Goal: Task Accomplishment & Management: Use online tool/utility

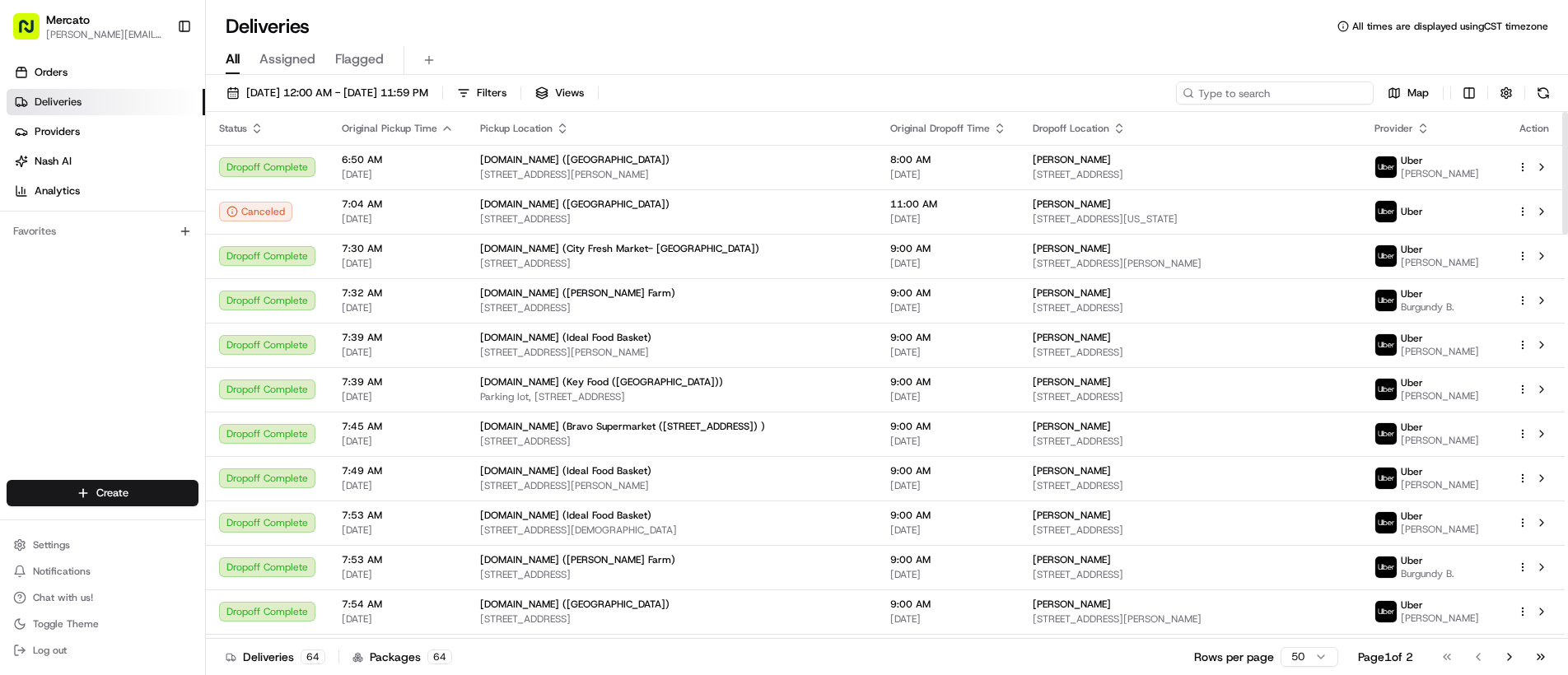
click at [1300, 83] on input at bounding box center [1275, 93] width 197 height 23
paste input "job_bWFMBF7LykqCSRzebywCdQ"
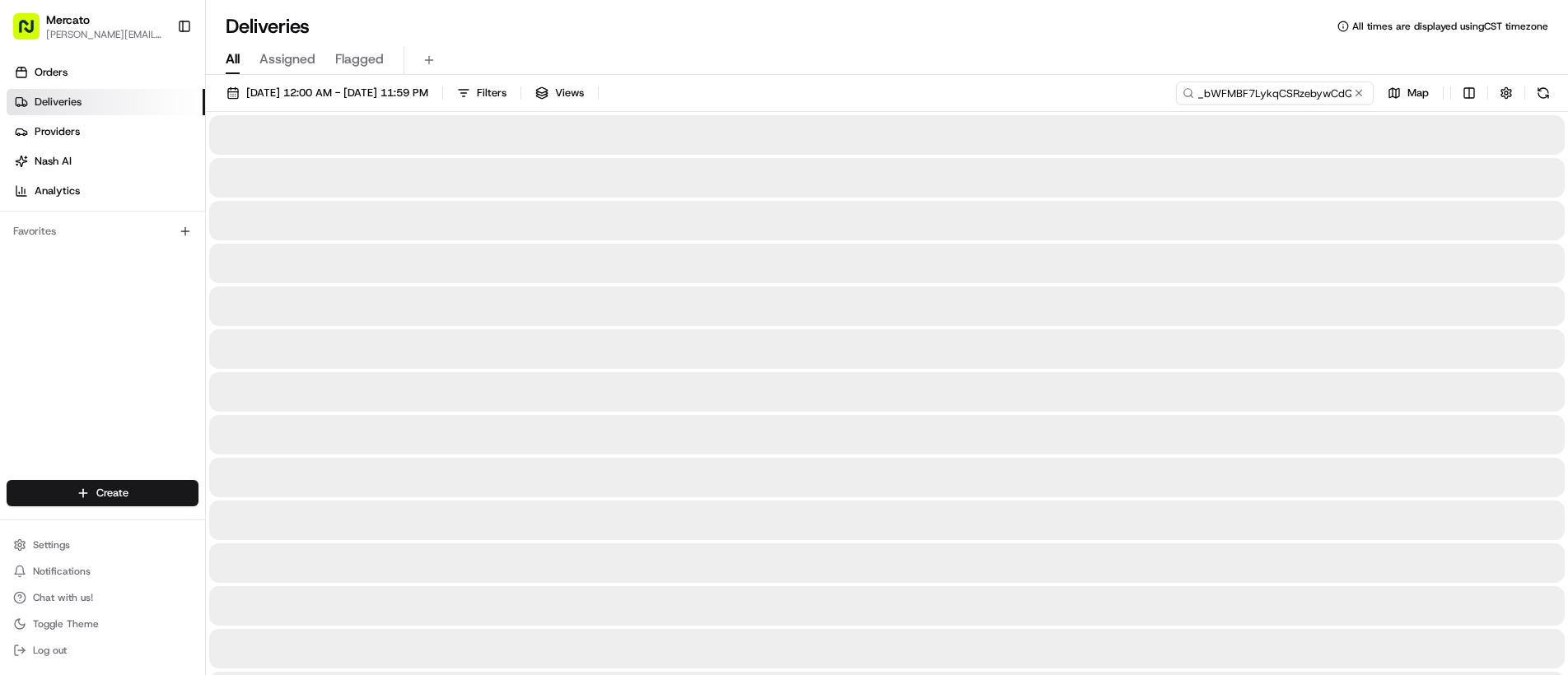
type input "job_bWFMBF7LykqCSRzebywCdQ"
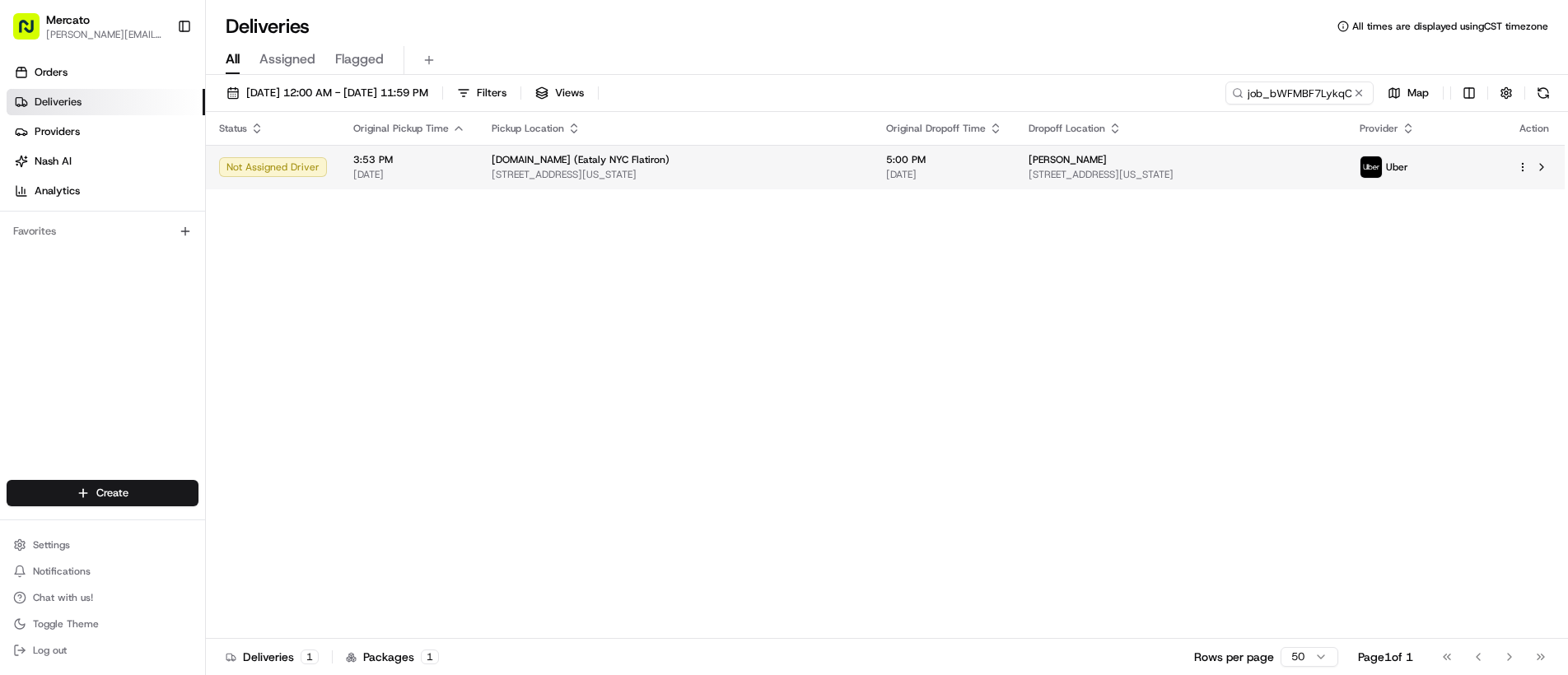
click at [1029, 177] on span "[STREET_ADDRESS][US_STATE]" at bounding box center [1181, 174] width 304 height 13
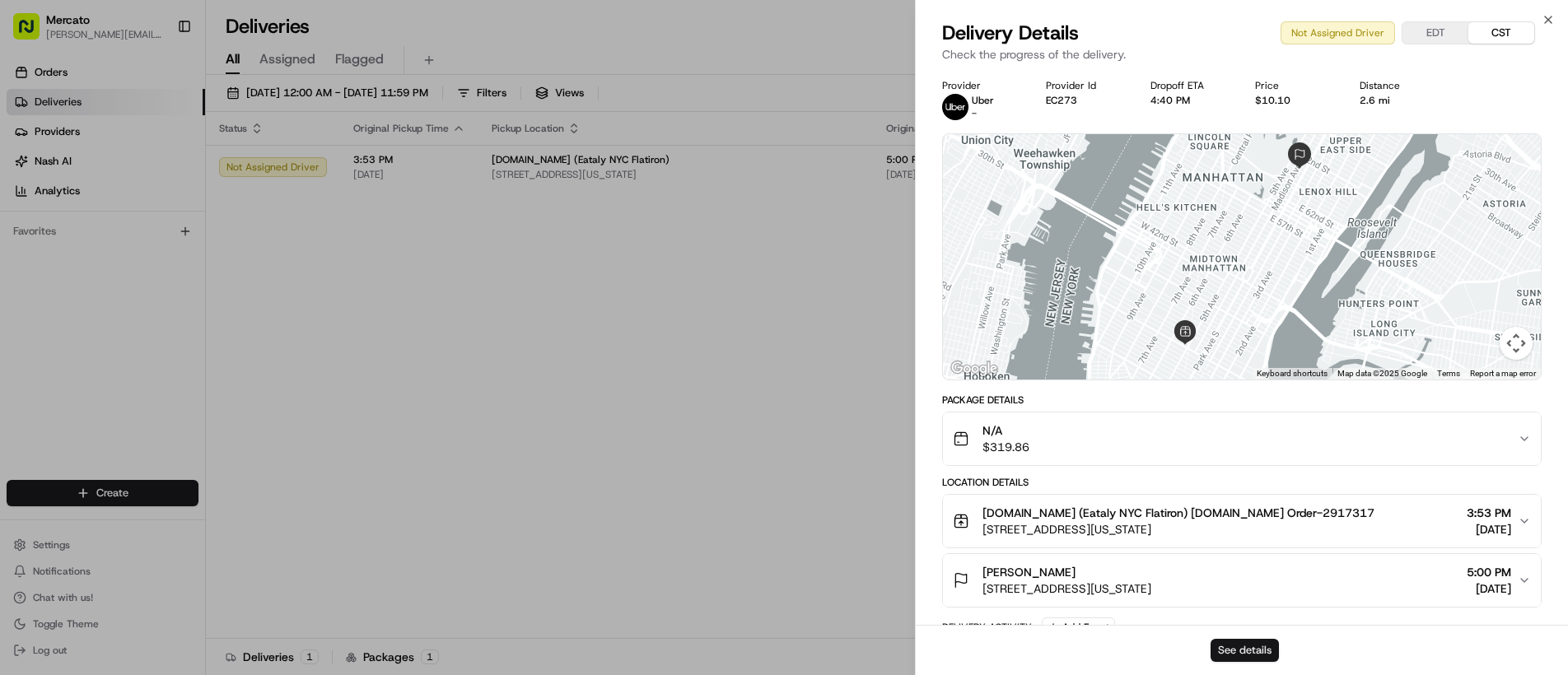
click at [1242, 649] on button "See details" at bounding box center [1245, 650] width 68 height 23
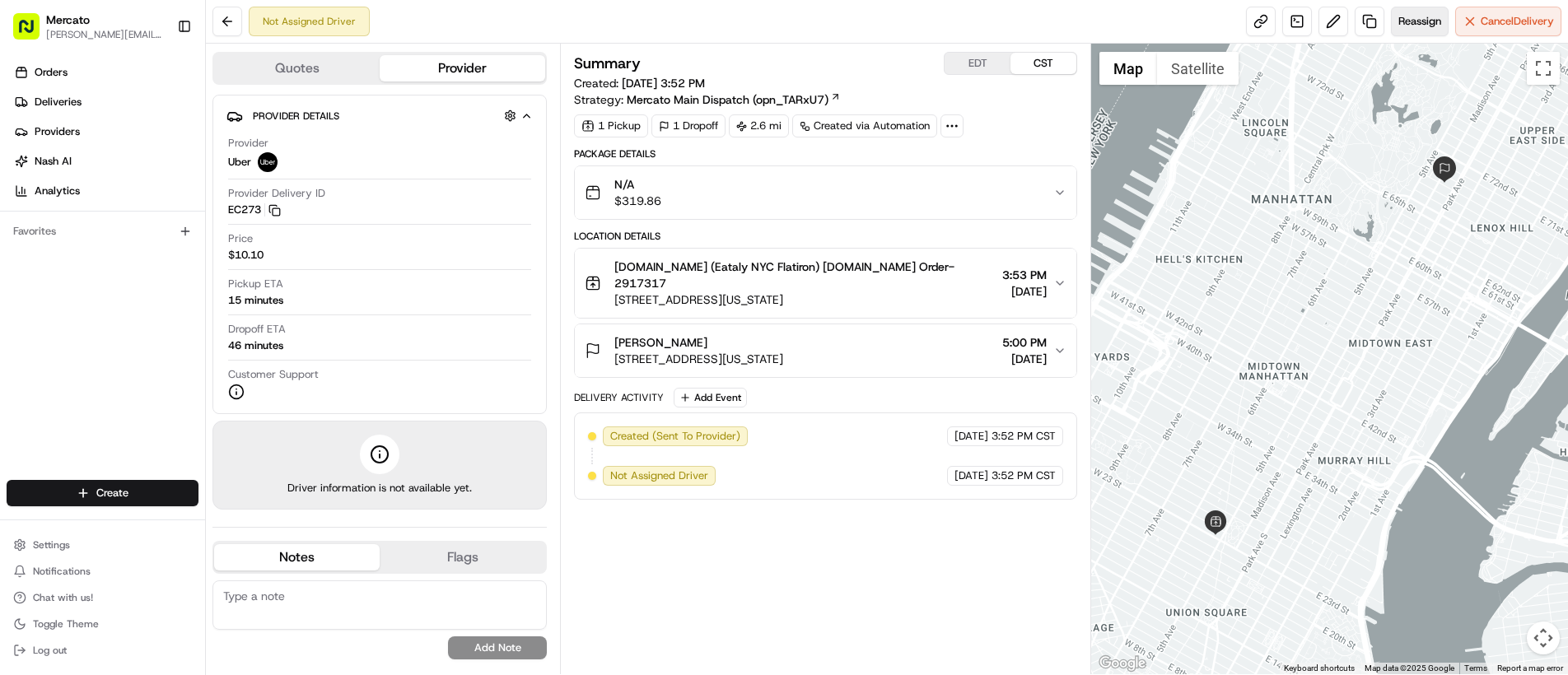
click at [1416, 11] on button "Reassign" at bounding box center [1420, 21] width 58 height 30
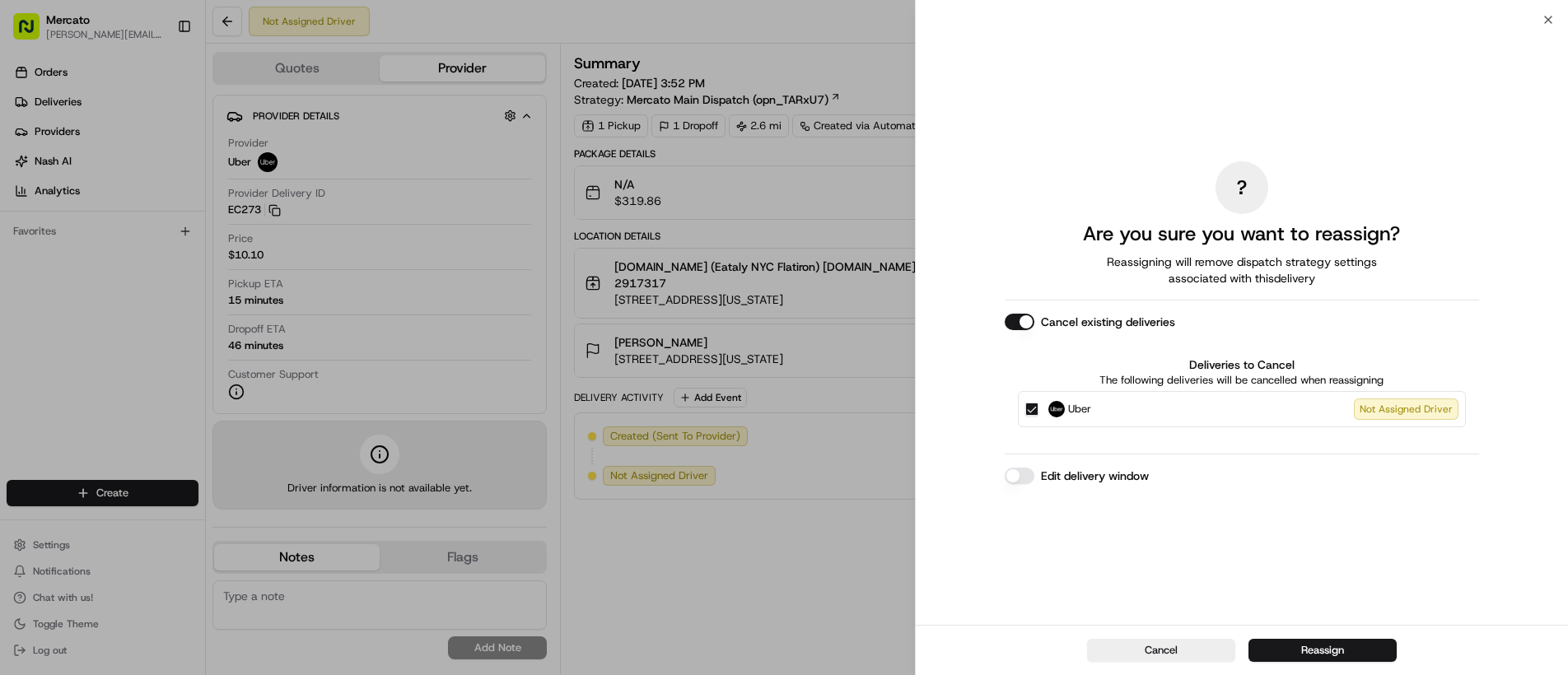
click at [1020, 469] on button "Edit delivery window" at bounding box center [1020, 475] width 30 height 16
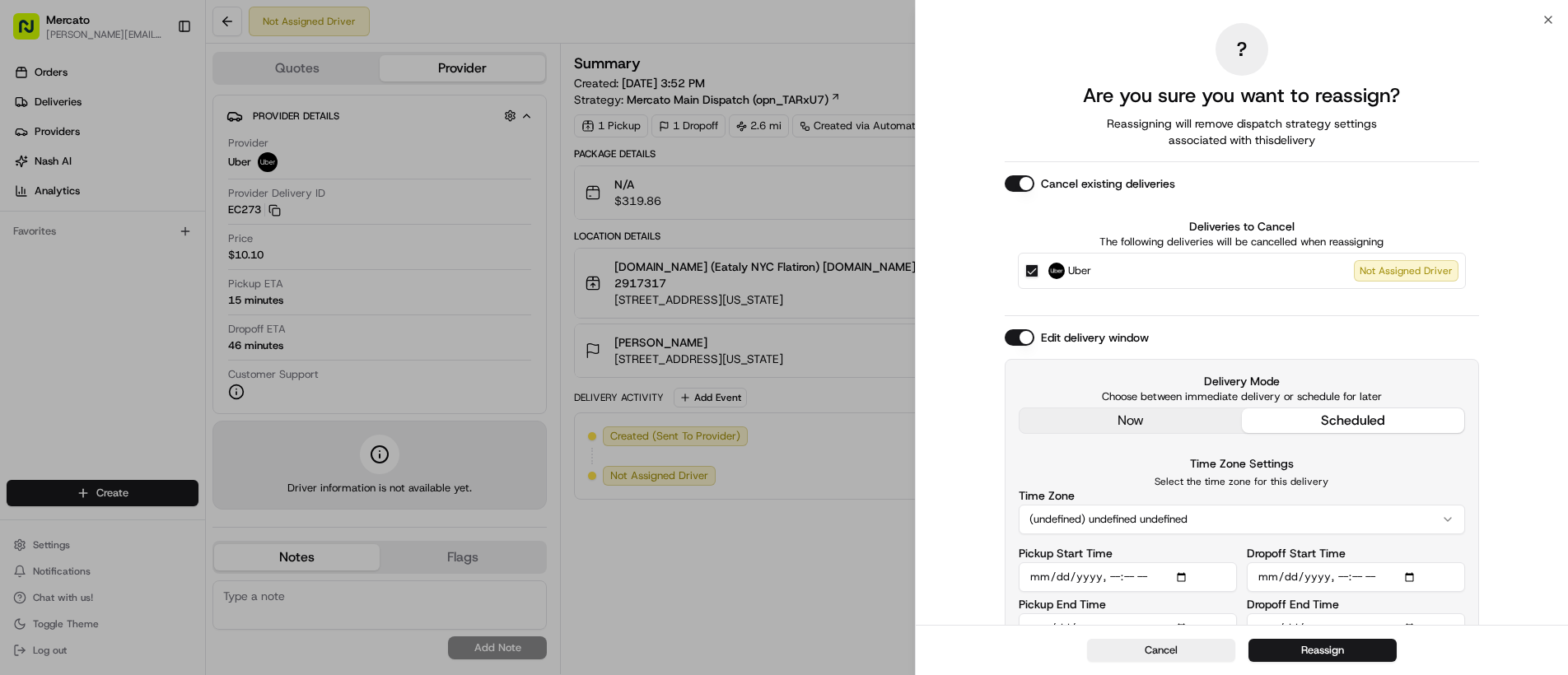
click at [1049, 418] on div "Edit delivery window Delivery Mode Choose between immediate delivery or schedul…" at bounding box center [1242, 493] width 474 height 328
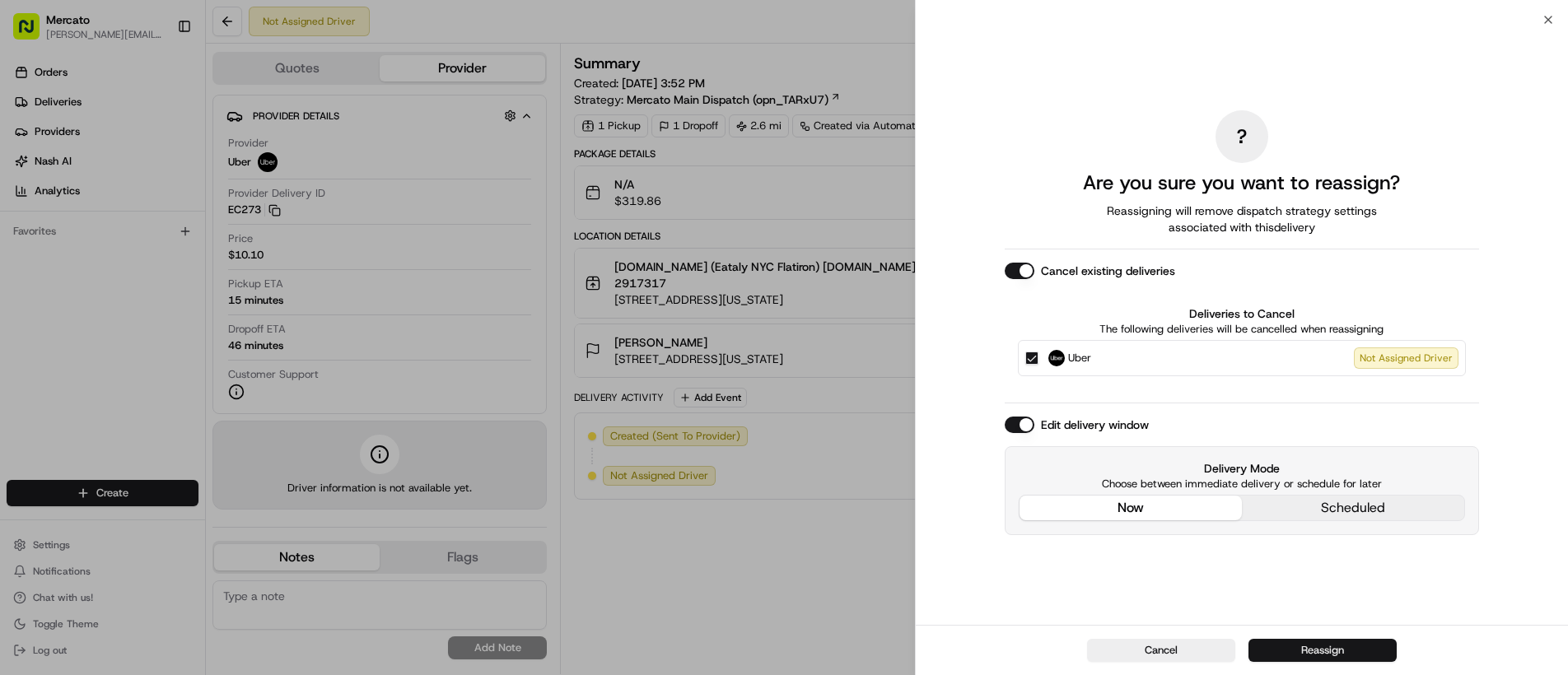
click at [1303, 654] on button "Reassign" at bounding box center [1323, 650] width 148 height 23
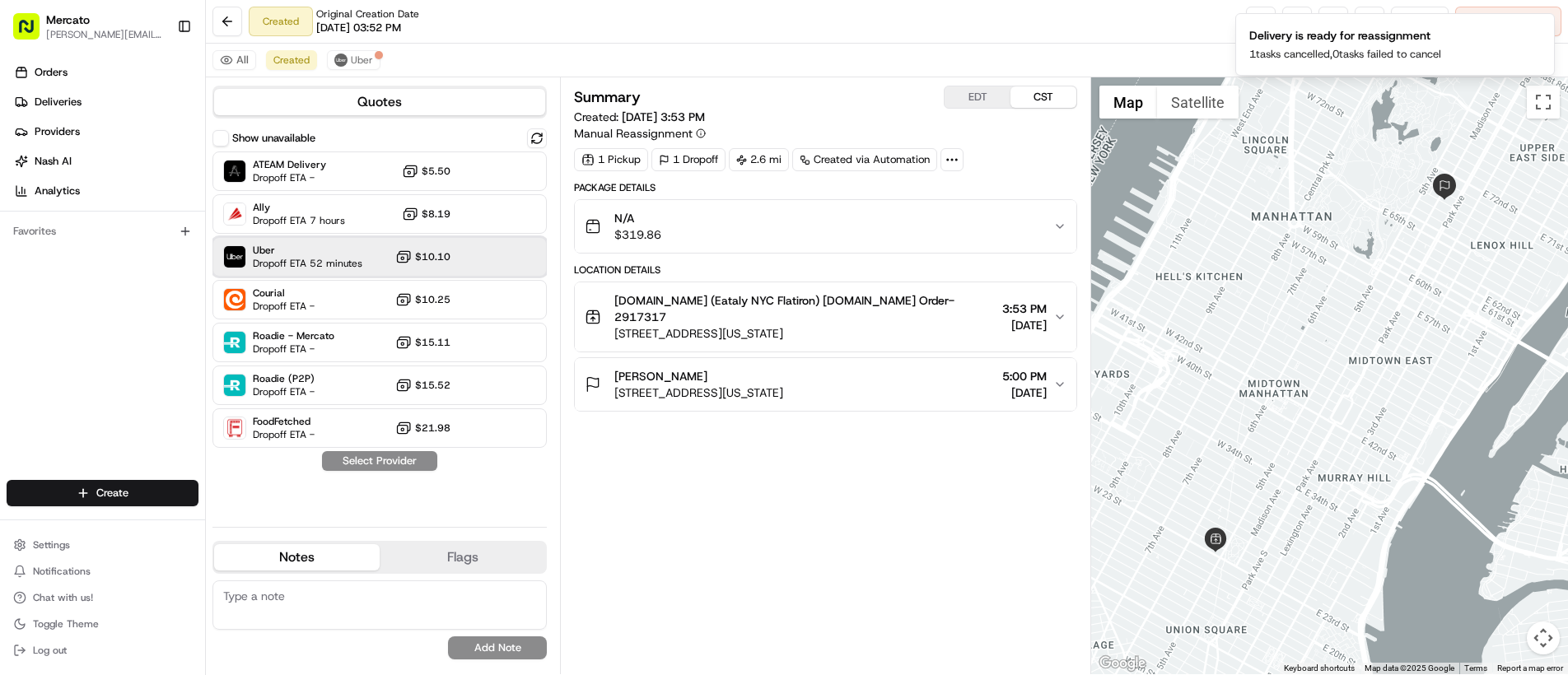
click at [353, 258] on span "Dropoff ETA 52 minutes" at bounding box center [307, 263] width 110 height 13
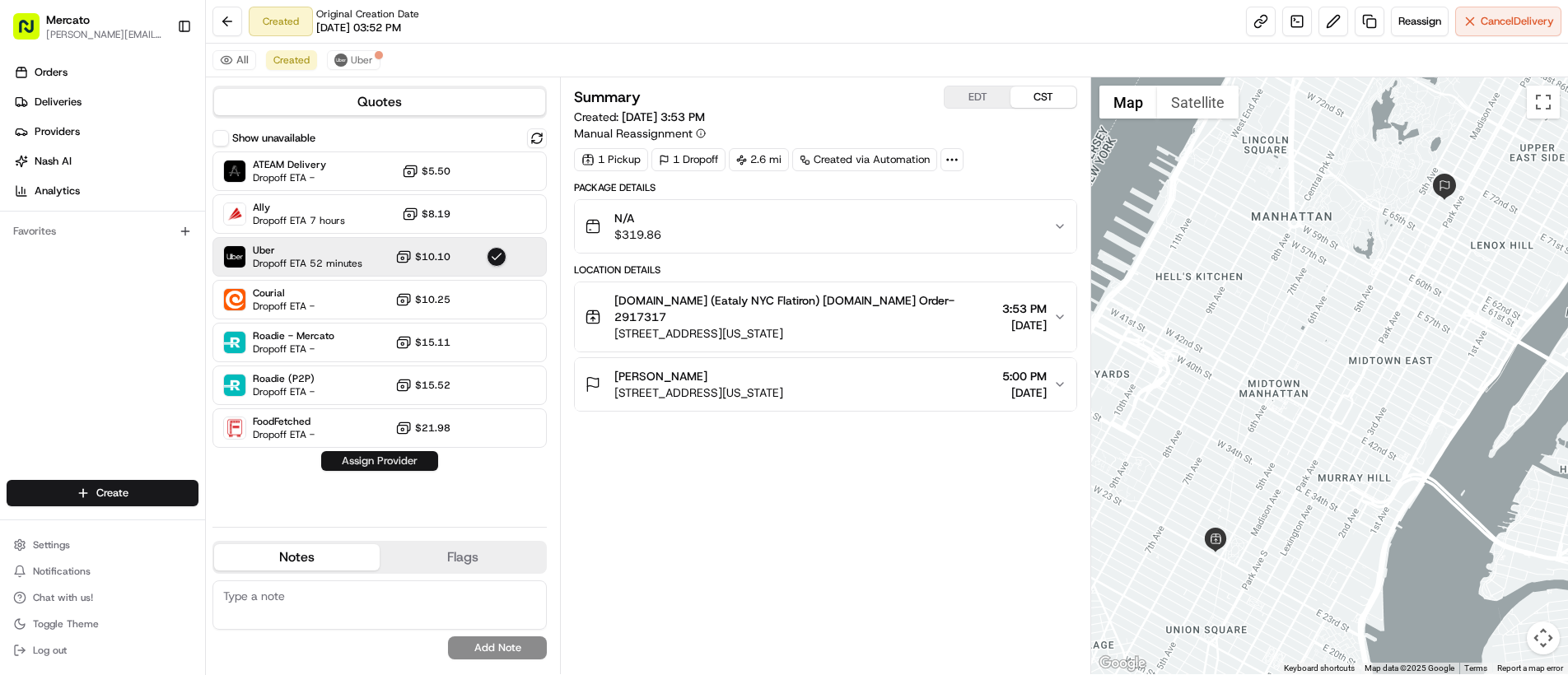
click at [360, 469] on button "Assign Provider" at bounding box center [380, 461] width 117 height 20
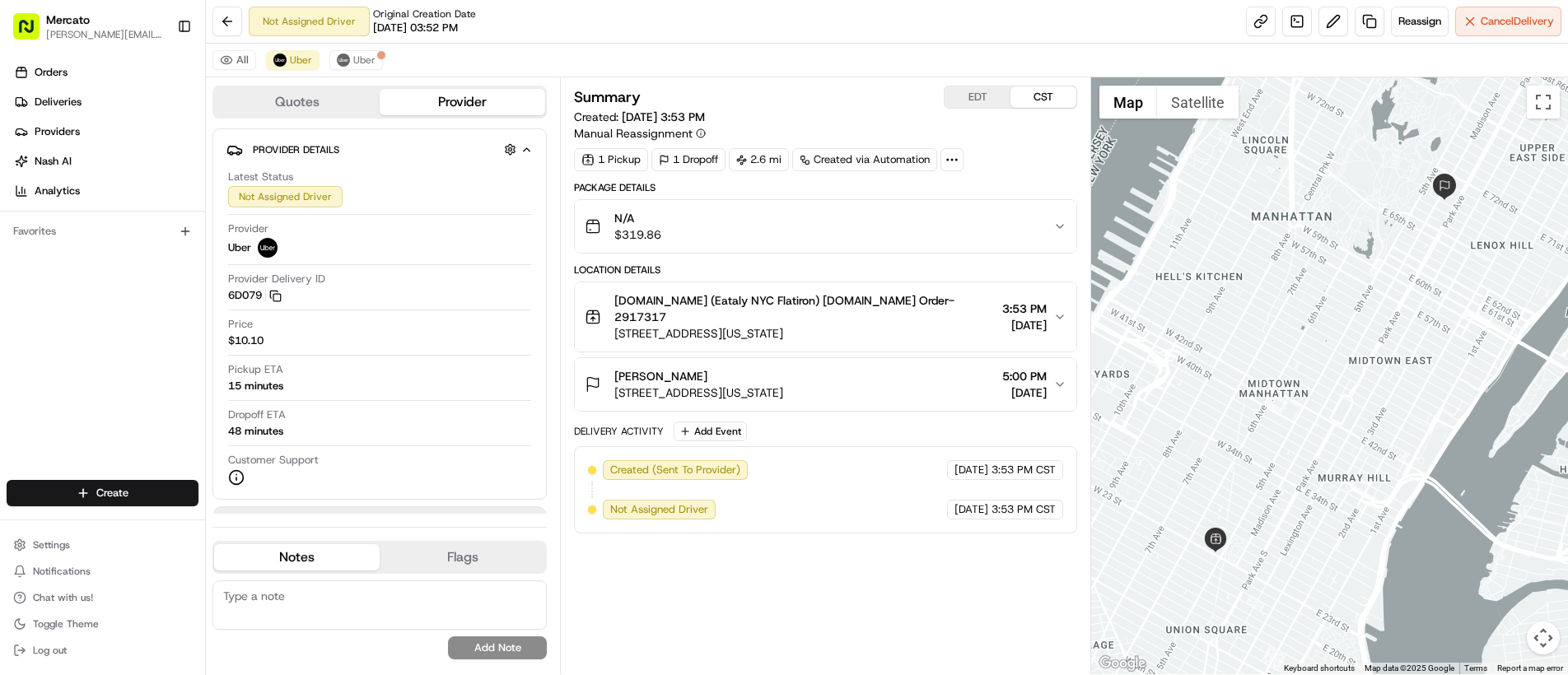
click at [810, 553] on div "Summary EDT CST Created: 08/22/2025 3:53 PM Manual Reassignment 1 Pickup 1 Drop…" at bounding box center [826, 376] width 503 height 581
click at [805, 555] on div "Summary EDT CST Created: 08/22/2025 3:53 PM Manual Reassignment 1 Pickup 1 Drop…" at bounding box center [826, 376] width 503 height 581
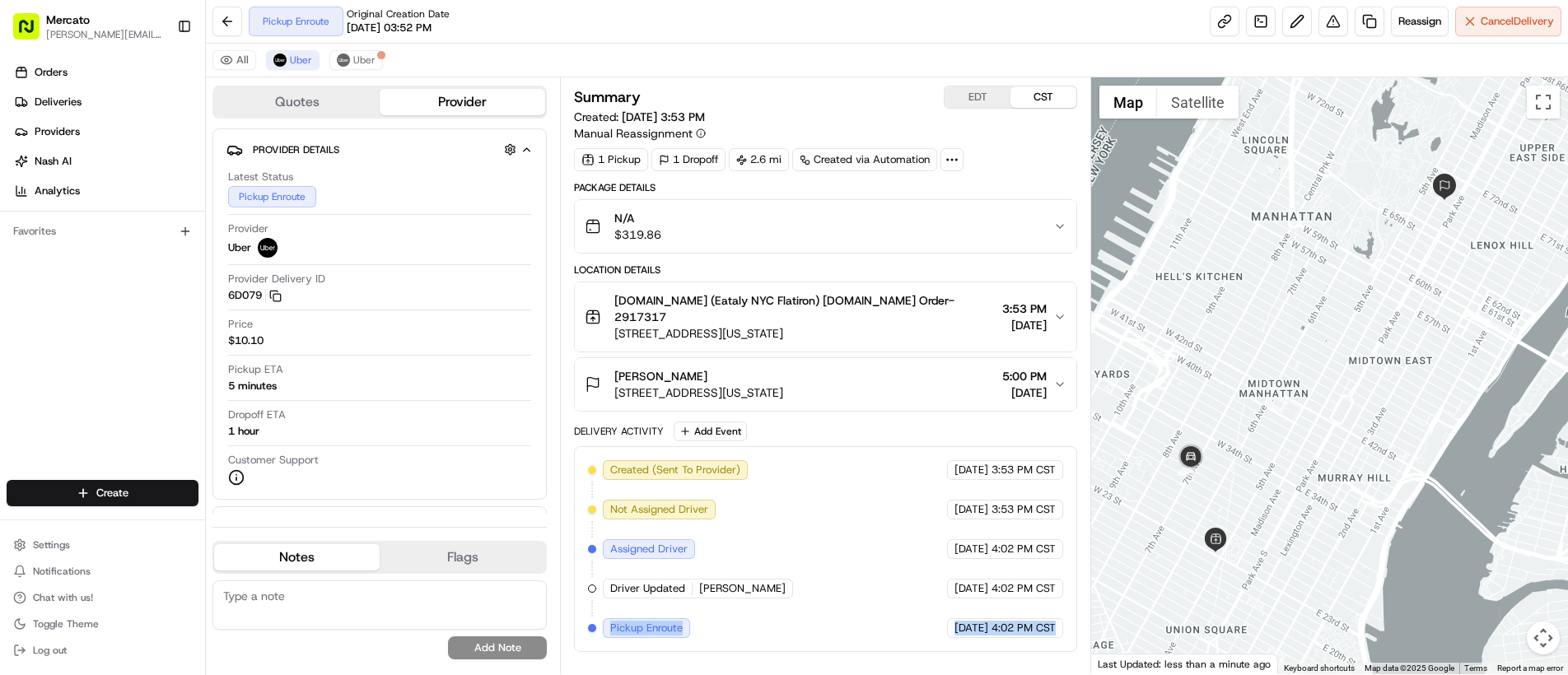
drag, startPoint x: 605, startPoint y: 610, endPoint x: 1036, endPoint y: 638, distance: 431.9
click at [1036, 638] on div "Summary EDT CST Created: 08/22/2025 3:53 PM Manual Reassignment 1 Pickup 1 Drop…" at bounding box center [826, 376] width 503 height 581
copy div "Pickup Enroute Uber 08/22/2025 4:02 PM CST"
